Goal: Task Accomplishment & Management: Manage account settings

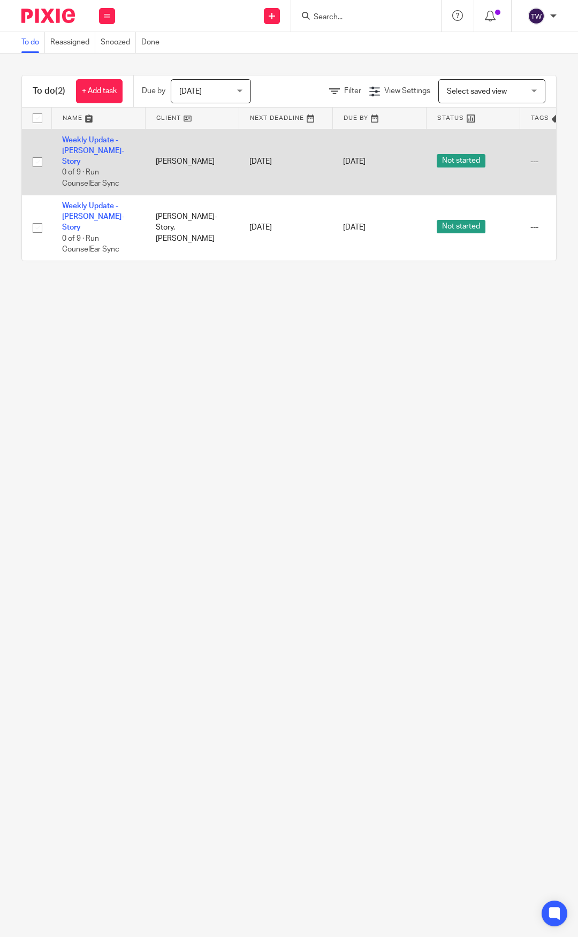
click at [38, 154] on input "checkbox" at bounding box center [37, 162] width 20 height 20
checkbox input "true"
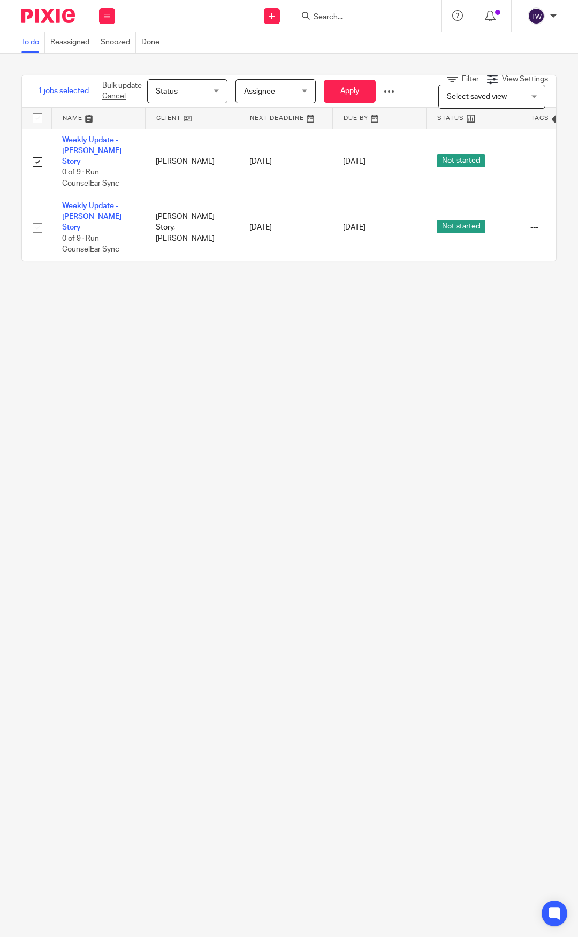
click at [189, 85] on span "Status" at bounding box center [184, 91] width 57 height 22
click at [191, 185] on li "Done" at bounding box center [187, 179] width 79 height 22
click at [285, 89] on span "Assignee" at bounding box center [272, 91] width 57 height 22
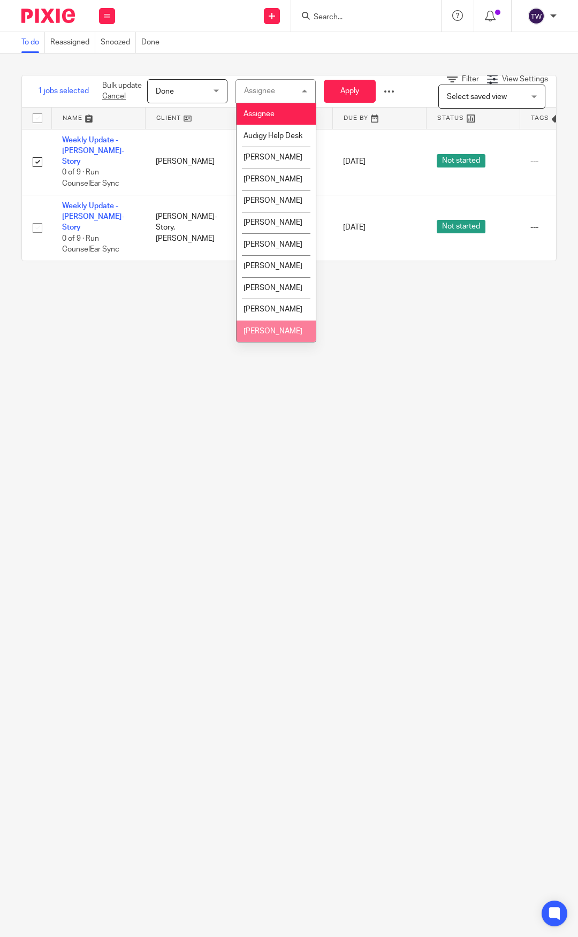
click at [268, 342] on li "[PERSON_NAME]" at bounding box center [275, 331] width 79 height 22
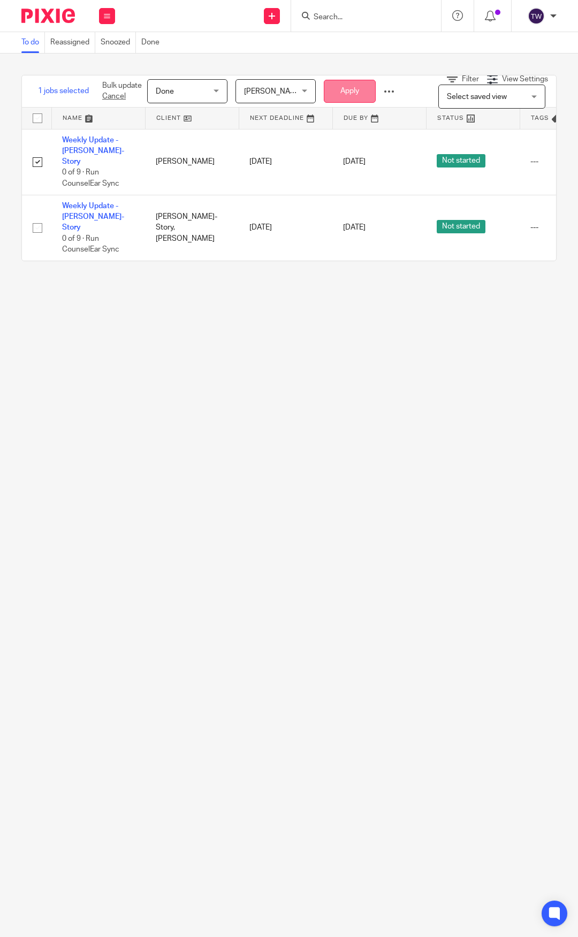
click at [370, 88] on button "Apply" at bounding box center [350, 91] width 52 height 23
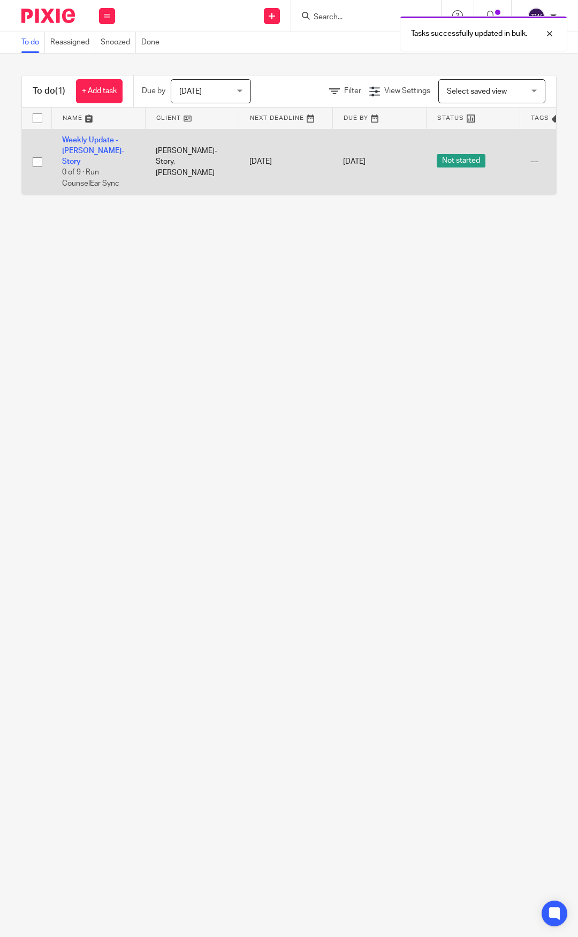
click at [102, 145] on td "Weekly Update - [PERSON_NAME]-Story 0 of 9 · Run CounselEar Sync" at bounding box center [98, 162] width 94 height 66
click at [76, 138] on link "Weekly Update - [PERSON_NAME]-Story" at bounding box center [93, 150] width 62 height 29
